Goal: Check status

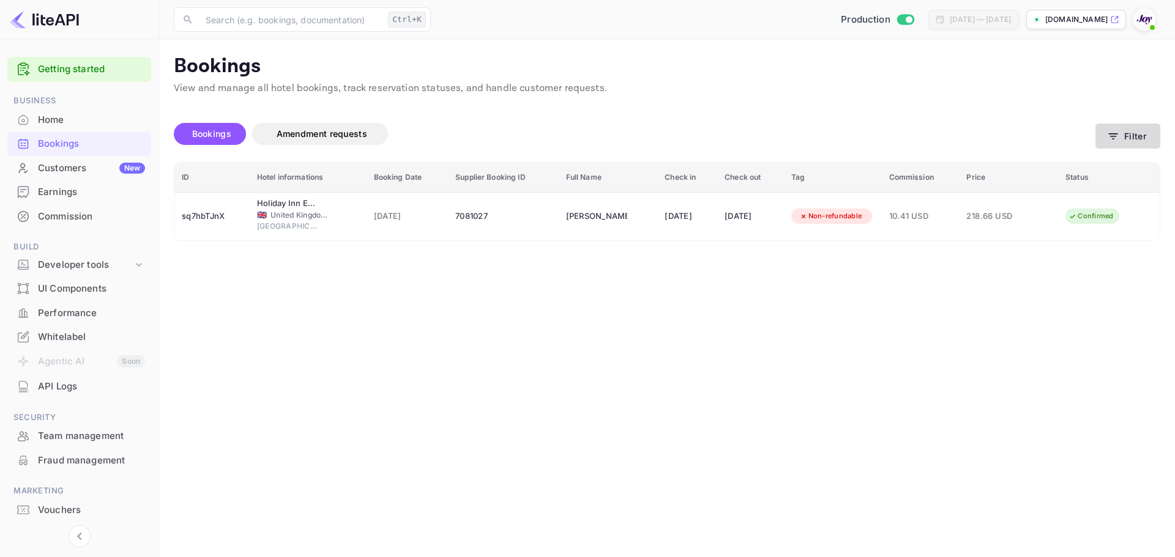
click at [1121, 139] on button "Filter" at bounding box center [1127, 136] width 65 height 25
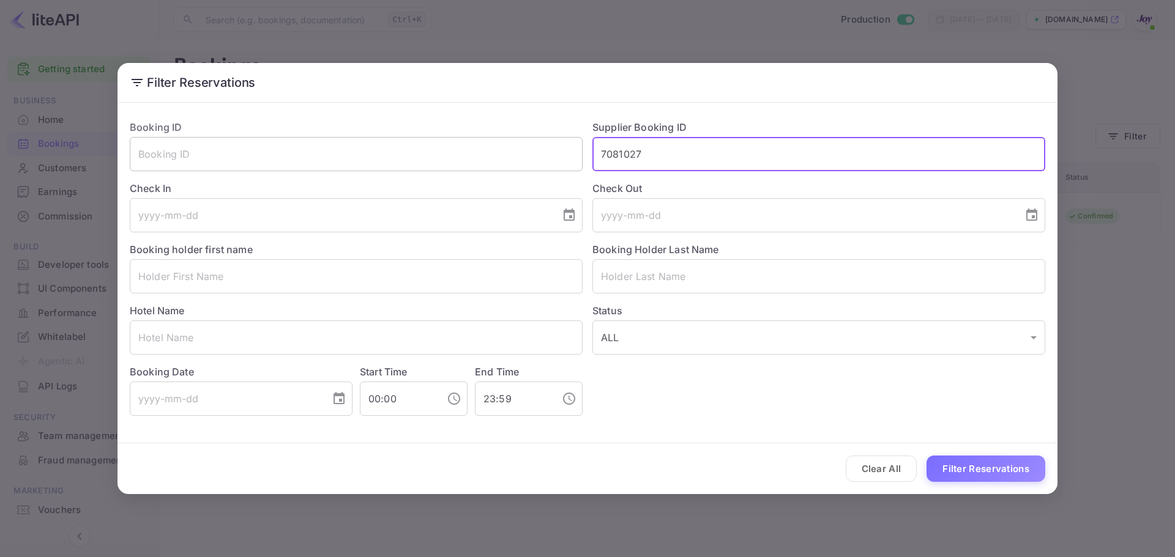
drag, startPoint x: 688, startPoint y: 147, endPoint x: 438, endPoint y: 138, distance: 249.8
click at [433, 136] on div "Booking ID ​ Supplier Booking ID 7081027 ​ Check In ​ Check Out ​ Booking holde…" at bounding box center [582, 263] width 925 height 306
paste input "8322681"
type input "8322681"
drag, startPoint x: 970, startPoint y: 471, endPoint x: 549, endPoint y: 232, distance: 483.9
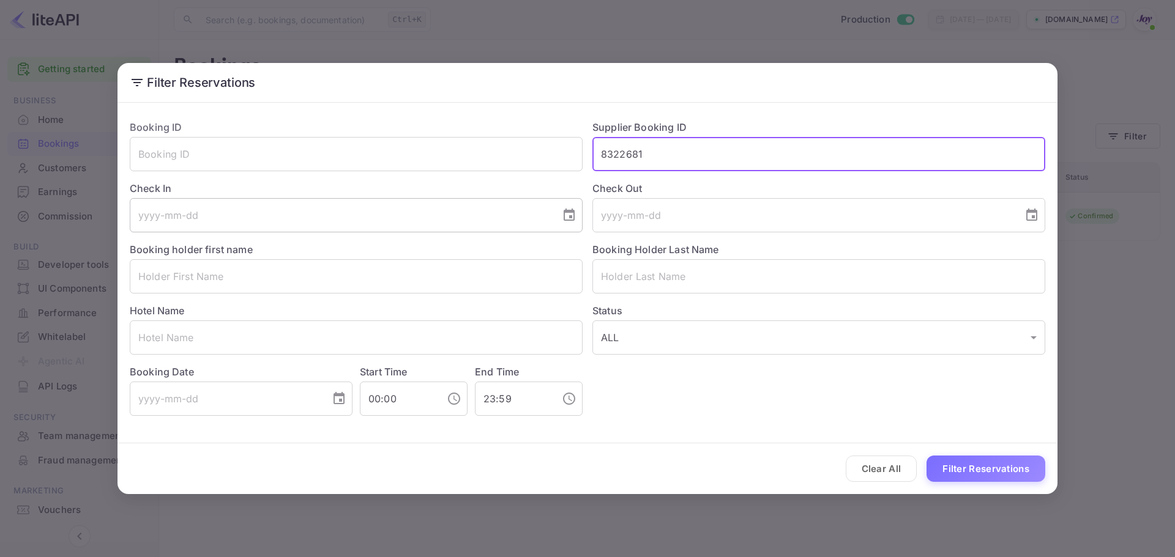
click at [970, 472] on button "Filter Reservations" at bounding box center [985, 469] width 119 height 26
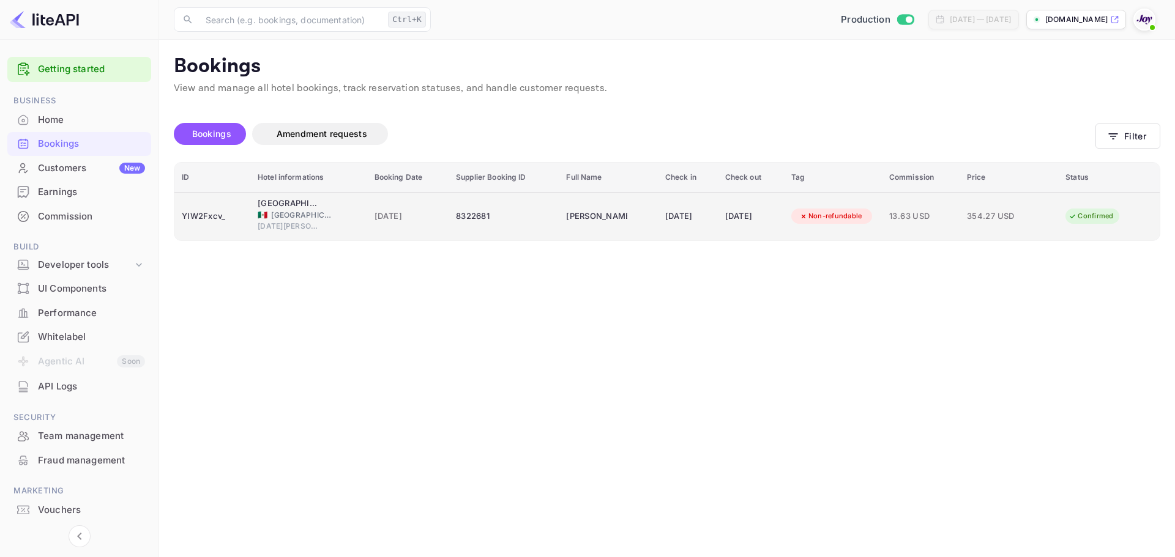
click at [512, 225] on div "8322681" at bounding box center [503, 217] width 95 height 20
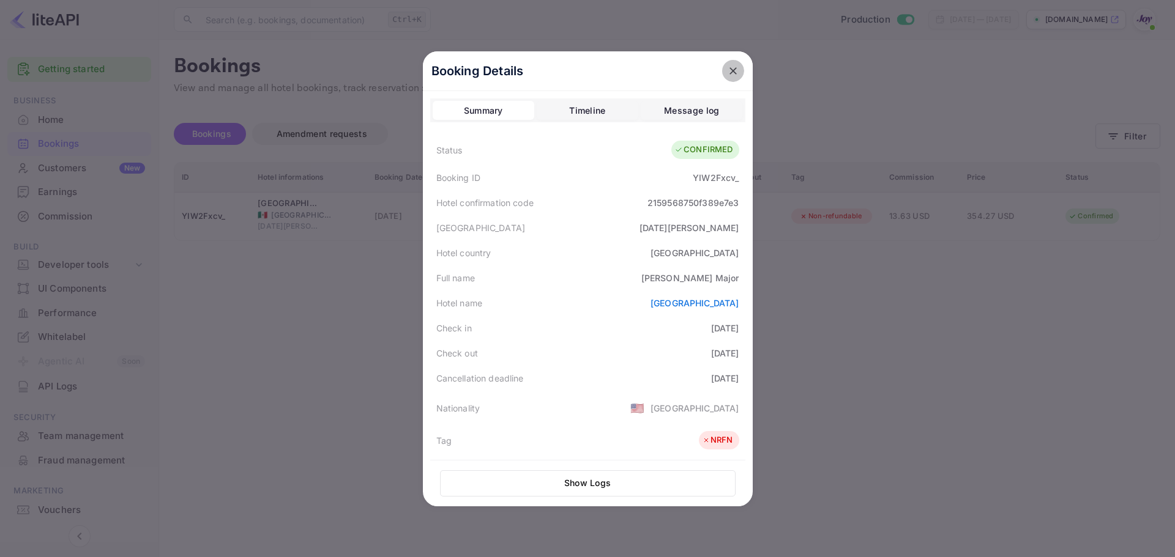
click at [729, 75] on icon "close" at bounding box center [733, 71] width 12 height 12
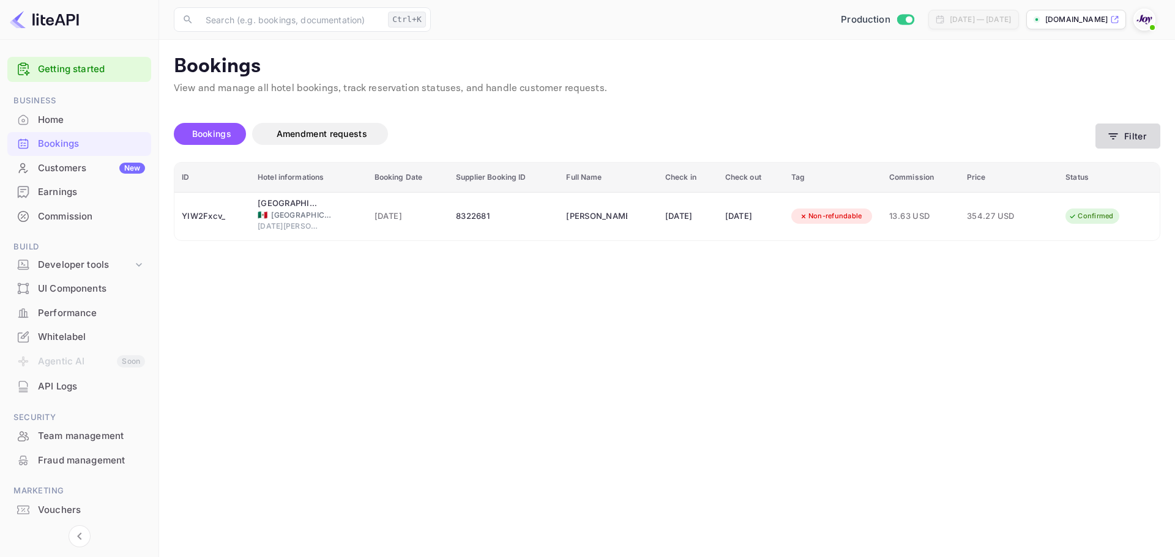
click at [1123, 137] on button "Filter" at bounding box center [1127, 136] width 65 height 25
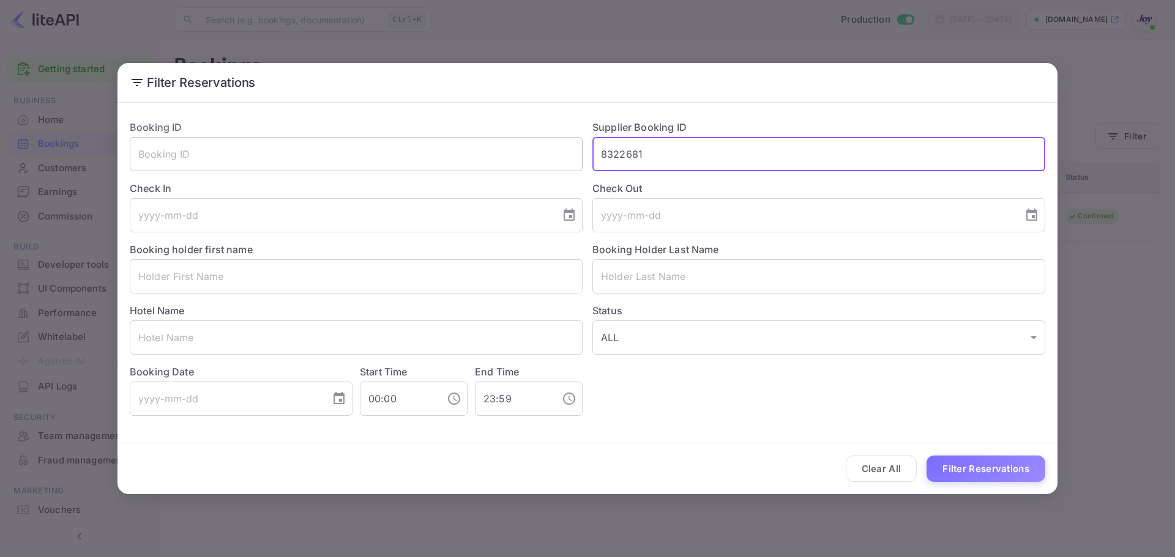
drag, startPoint x: 675, startPoint y: 155, endPoint x: 565, endPoint y: 162, distance: 109.7
click at [573, 162] on div "Booking ID ​ Supplier Booking ID 8322681 ​ Check In ​ Check Out ​ Booking holde…" at bounding box center [582, 263] width 925 height 306
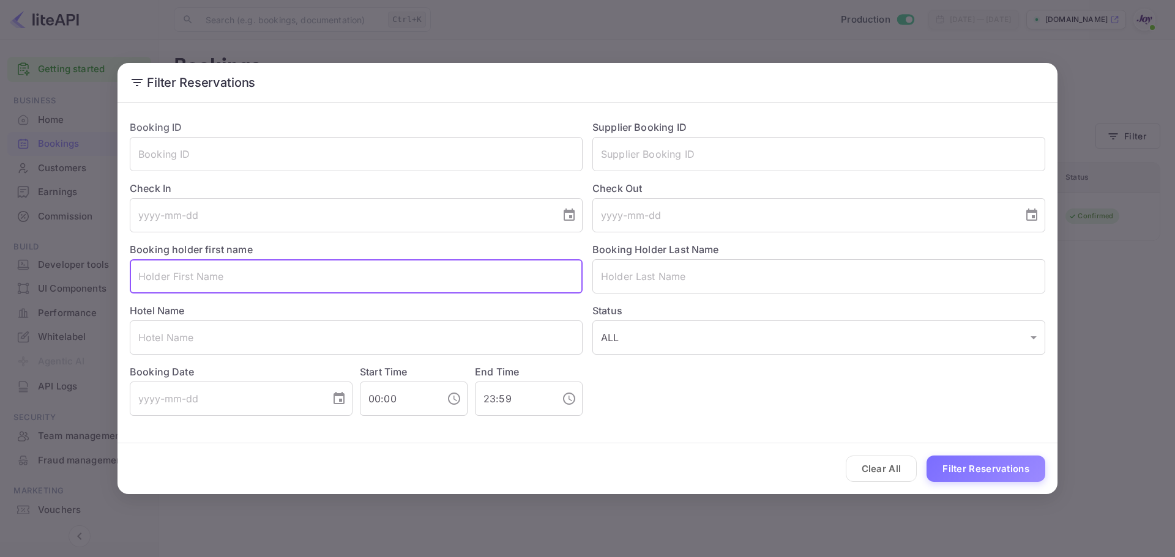
click at [324, 268] on input "text" at bounding box center [356, 276] width 453 height 34
paste input "[PERSON_NAME]"
drag, startPoint x: 217, startPoint y: 272, endPoint x: 159, endPoint y: 278, distance: 58.4
click at [159, 278] on input "[PERSON_NAME]" at bounding box center [356, 276] width 453 height 34
type input "[PERSON_NAME]"
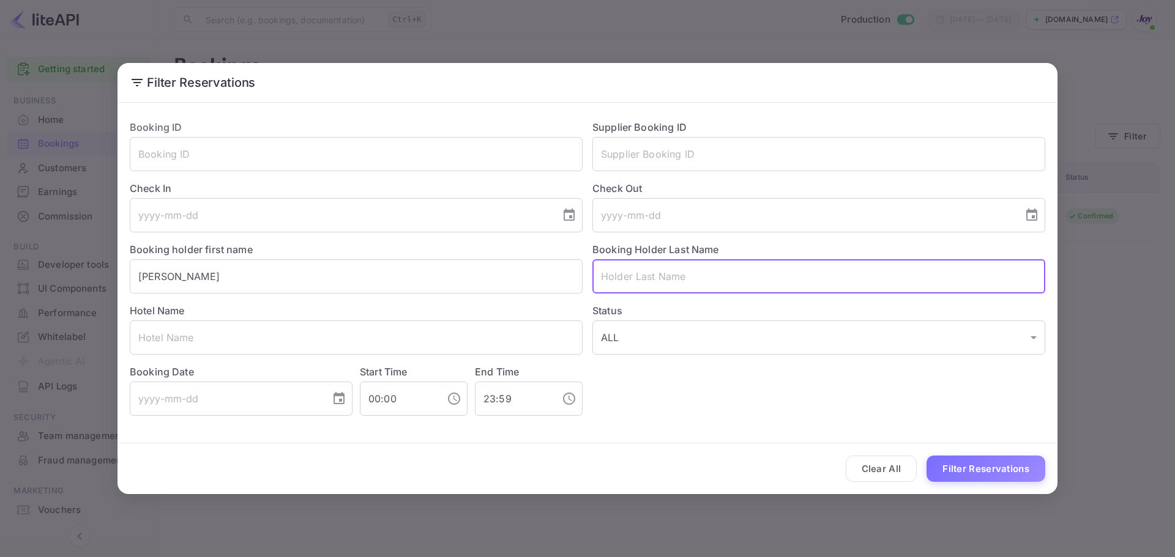
click at [718, 269] on input "text" at bounding box center [818, 276] width 453 height 34
paste input "[PERSON_NAME]"
type input "[PERSON_NAME]"
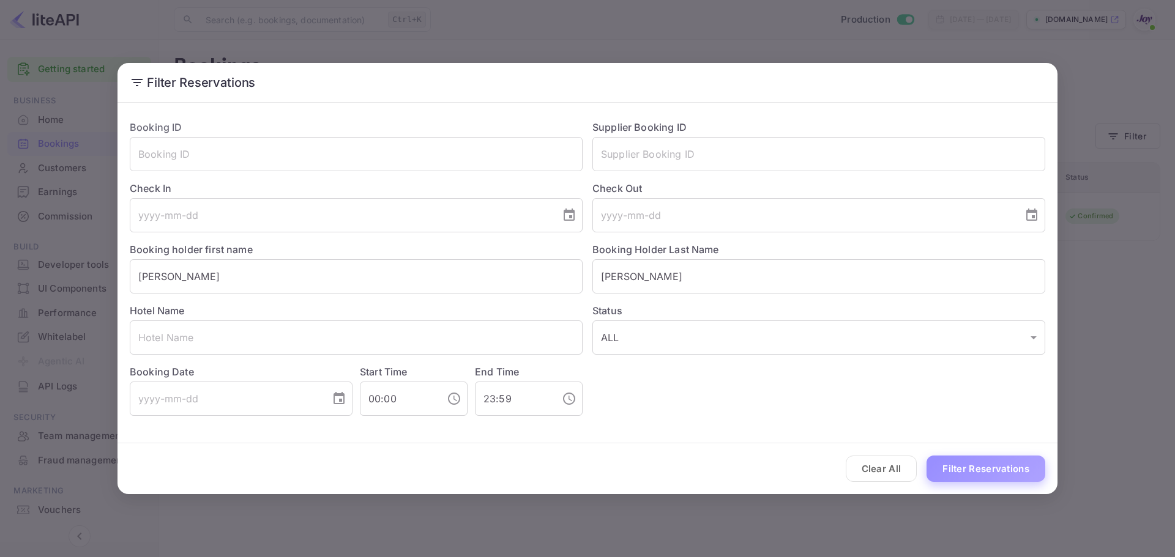
click at [976, 473] on button "Filter Reservations" at bounding box center [985, 469] width 119 height 26
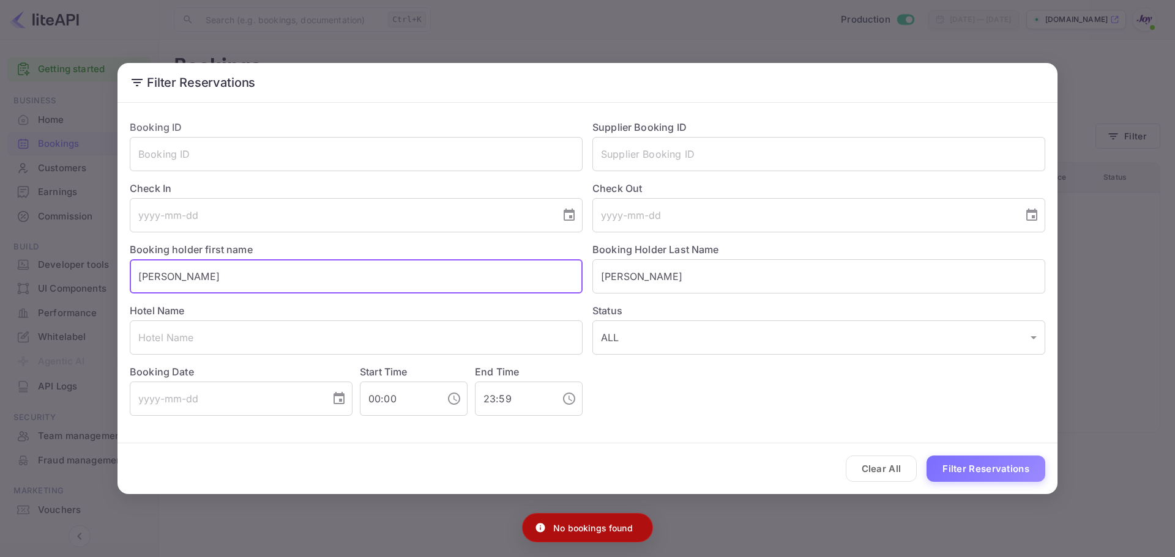
drag, startPoint x: 295, startPoint y: 262, endPoint x: 228, endPoint y: 262, distance: 66.7
click at [228, 262] on input "[PERSON_NAME]" at bounding box center [356, 276] width 453 height 34
drag, startPoint x: 200, startPoint y: 275, endPoint x: 89, endPoint y: 285, distance: 111.7
click at [89, 285] on div "Filter Reservations Booking ID ​ Supplier Booking ID ​ Check In ​ Check Out ​ B…" at bounding box center [587, 278] width 1175 height 557
click at [1025, 472] on button "Filter Reservations" at bounding box center [985, 469] width 119 height 26
